Goal: Task Accomplishment & Management: Manage account settings

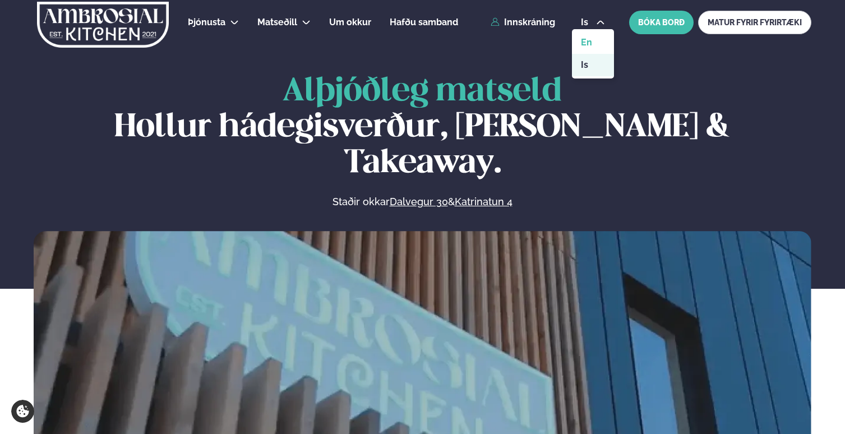
click at [593, 46] on link "en" at bounding box center [593, 42] width 42 height 22
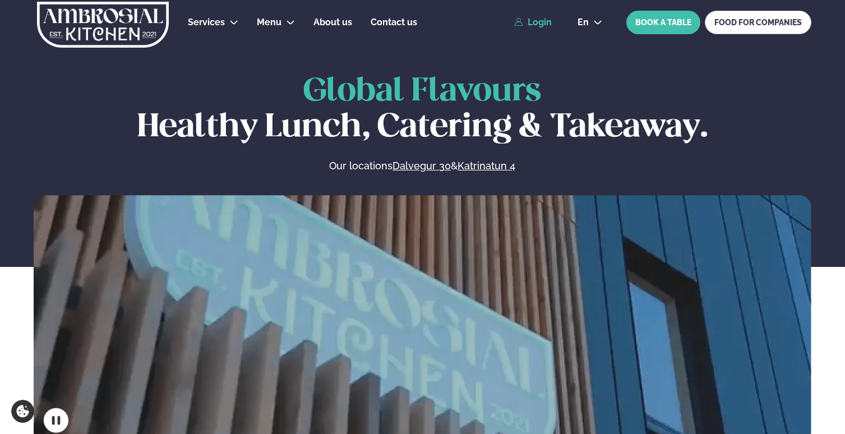
click at [539, 23] on link "Login" at bounding box center [533, 22] width 38 height 10
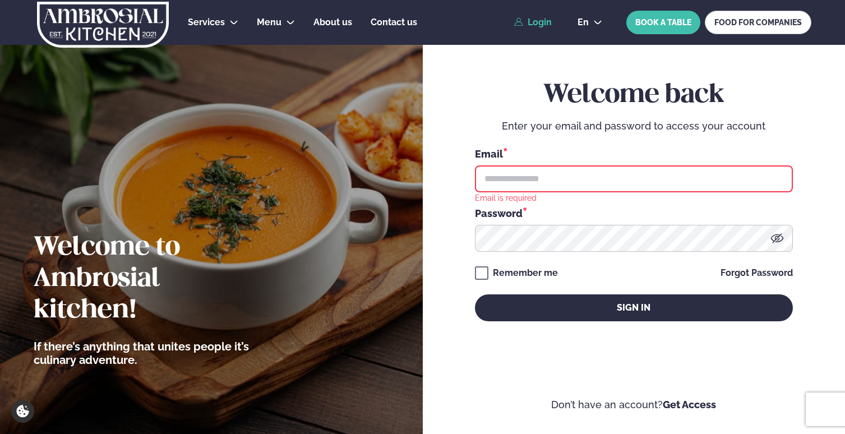
type input "**********"
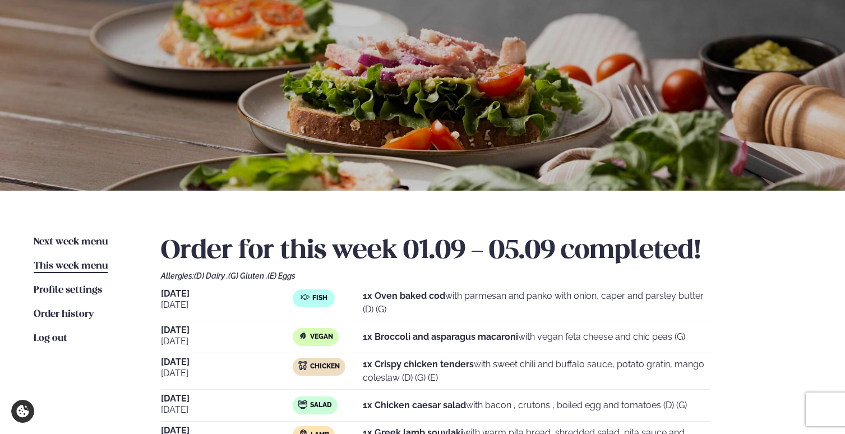
scroll to position [136, 0]
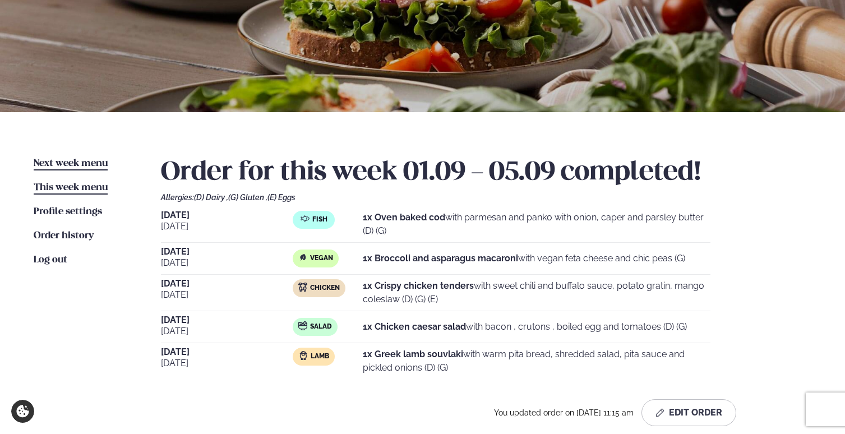
click at [86, 167] on span "Next week menu" at bounding box center [71, 164] width 74 height 10
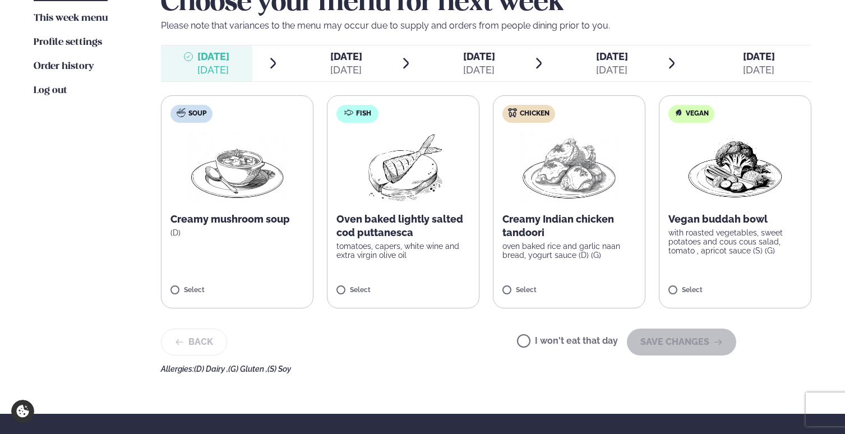
scroll to position [319, 0]
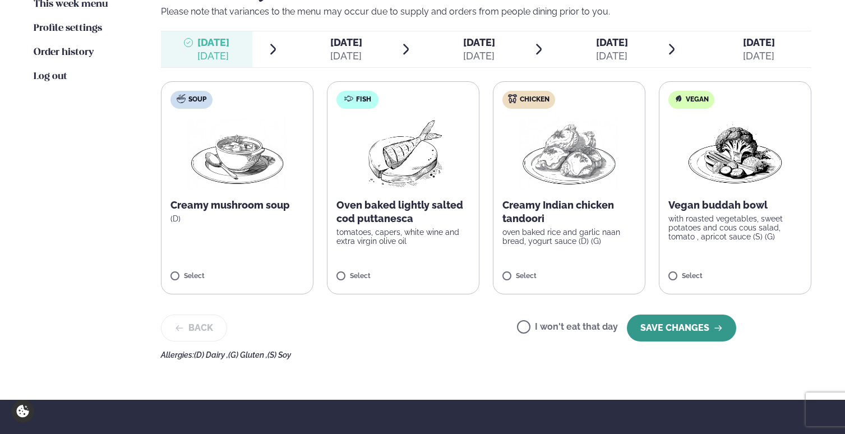
click at [675, 324] on button "SAVE CHANGES" at bounding box center [681, 328] width 109 height 27
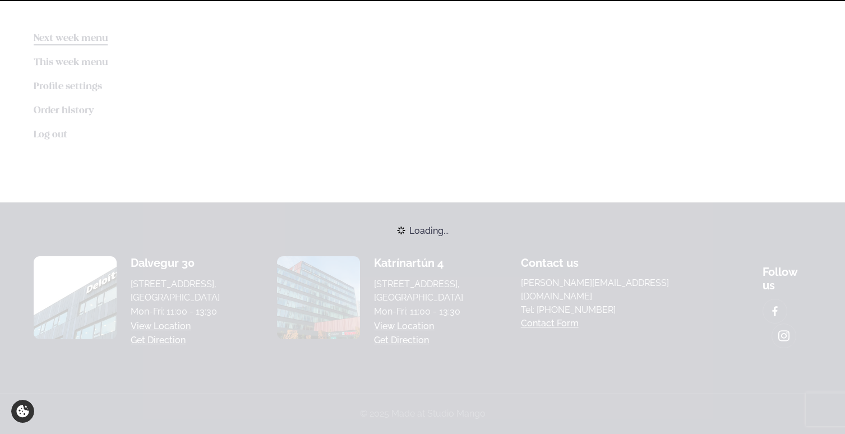
scroll to position [243, 0]
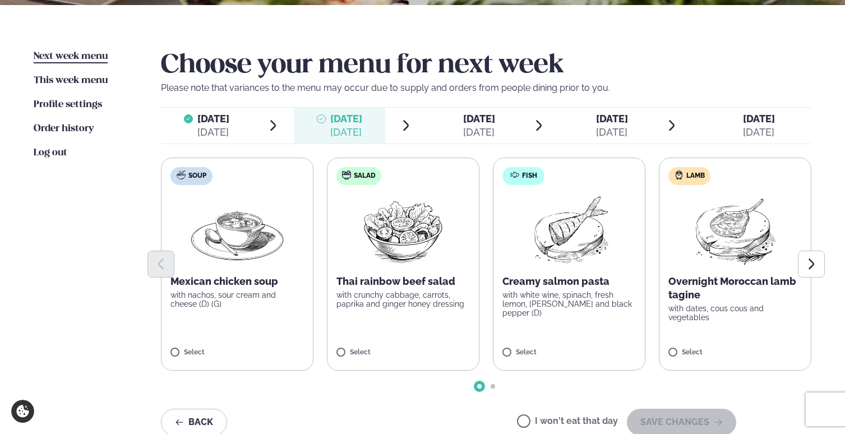
click at [541, 421] on label "I won't eat that day" at bounding box center [567, 423] width 101 height 12
click at [653, 415] on button "SAVE CHANGES" at bounding box center [681, 422] width 109 height 27
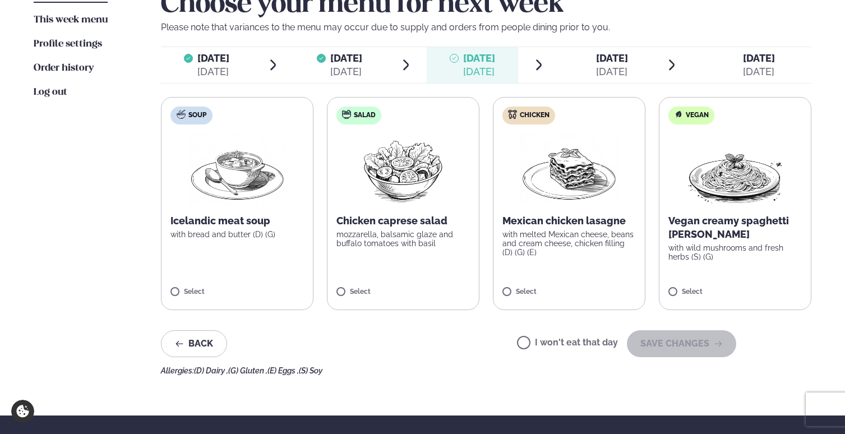
scroll to position [304, 0]
click at [577, 341] on label "I won't eat that day" at bounding box center [567, 344] width 101 height 12
click at [663, 344] on button "SAVE CHANGES" at bounding box center [681, 343] width 109 height 27
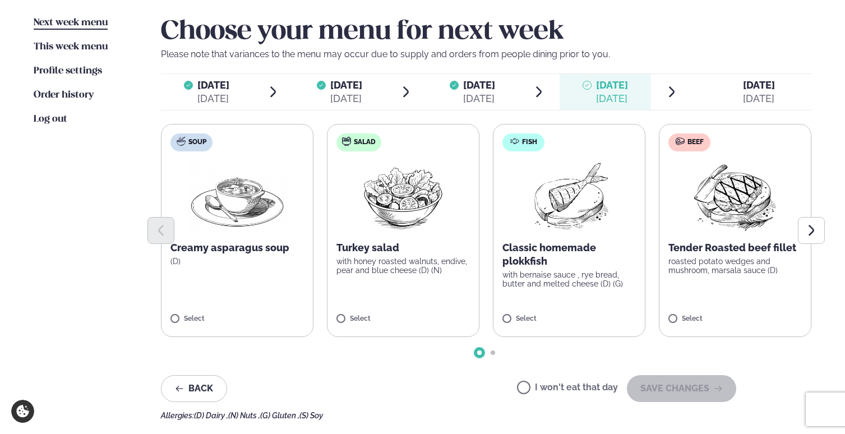
scroll to position [277, 0]
click at [810, 231] on icon "Next slide" at bounding box center [811, 230] width 13 height 13
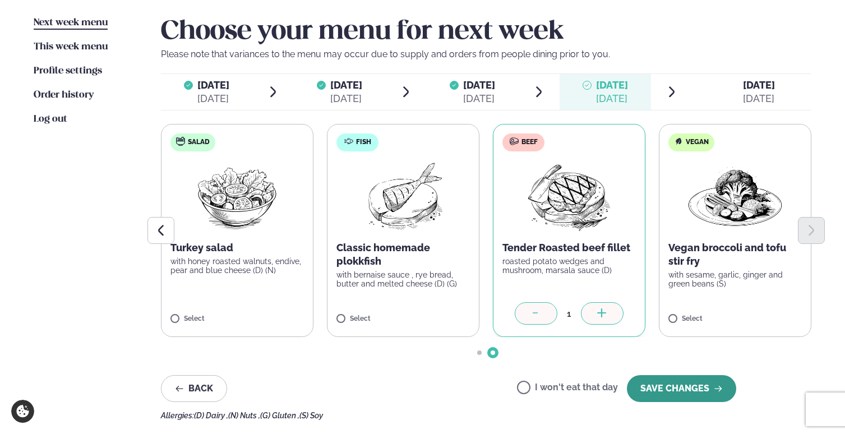
click at [674, 390] on button "SAVE CHANGES" at bounding box center [681, 388] width 109 height 27
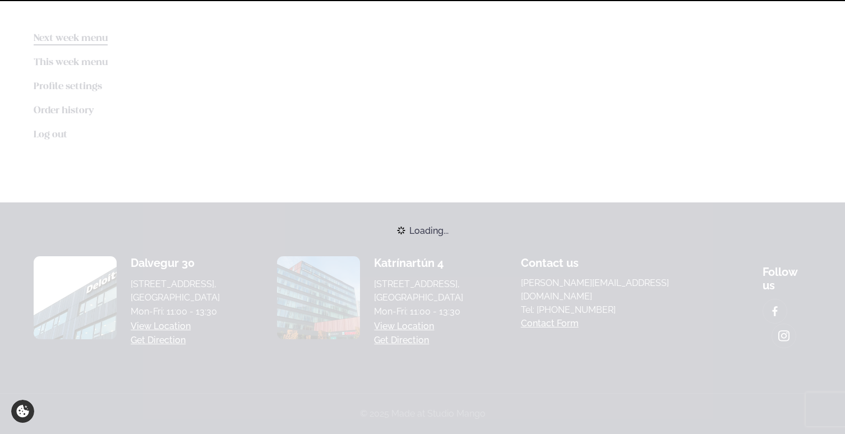
scroll to position [243, 0]
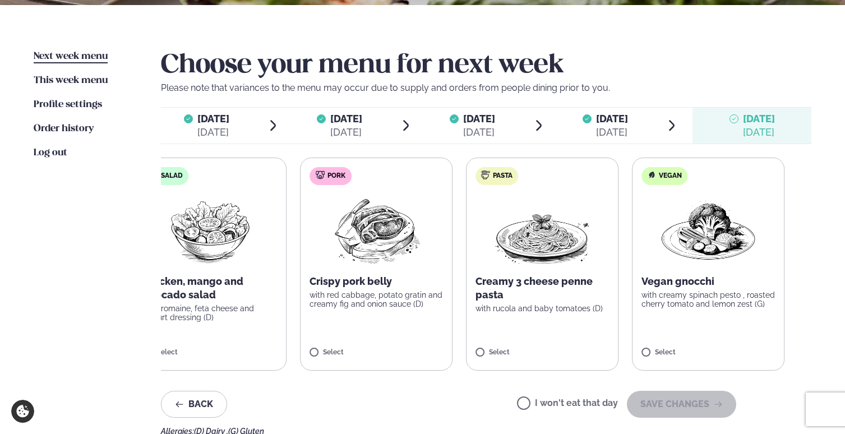
click at [651, 283] on label "Vegan Vegan gnocchi with creamy spinach pesto , roasted cherry tomato and lemon…" at bounding box center [708, 264] width 153 height 213
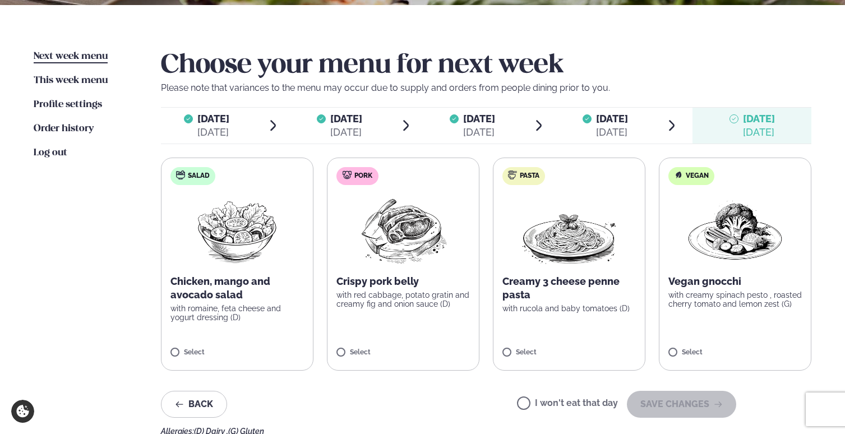
click at [697, 291] on p "with creamy spinach pesto , roasted cherry tomato and lemon zest (G)" at bounding box center [736, 300] width 134 height 18
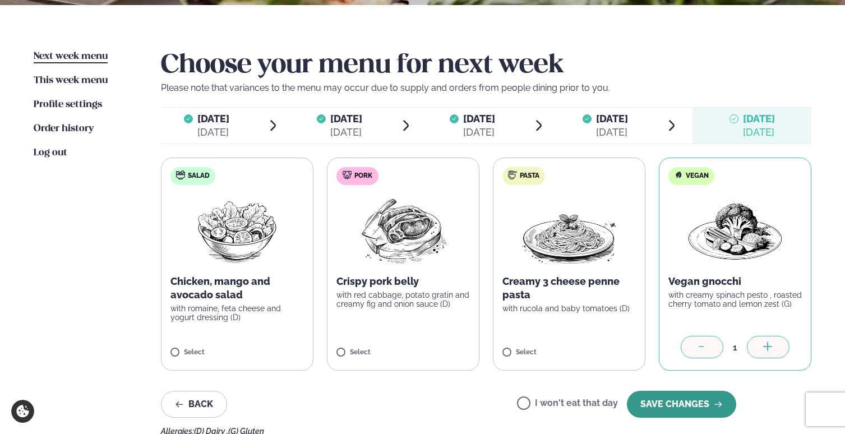
click at [684, 404] on button "SAVE CHANGES" at bounding box center [681, 404] width 109 height 27
